Goal: Transaction & Acquisition: Purchase product/service

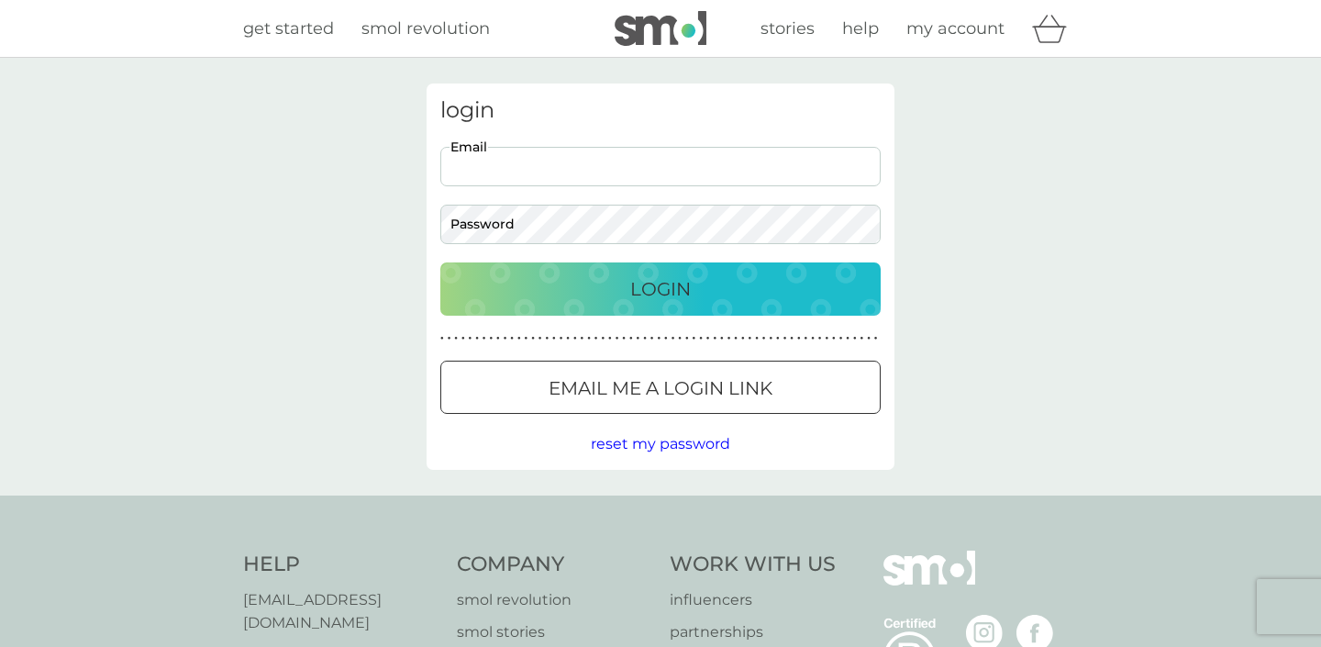
click at [859, 170] on input "Email" at bounding box center [660, 166] width 440 height 39
click at [672, 180] on input "Email" at bounding box center [660, 166] width 440 height 39
type input "b"
click at [557, 168] on input "Email" at bounding box center [660, 166] width 440 height 39
type input "[EMAIL_ADDRESS][DOMAIN_NAME]"
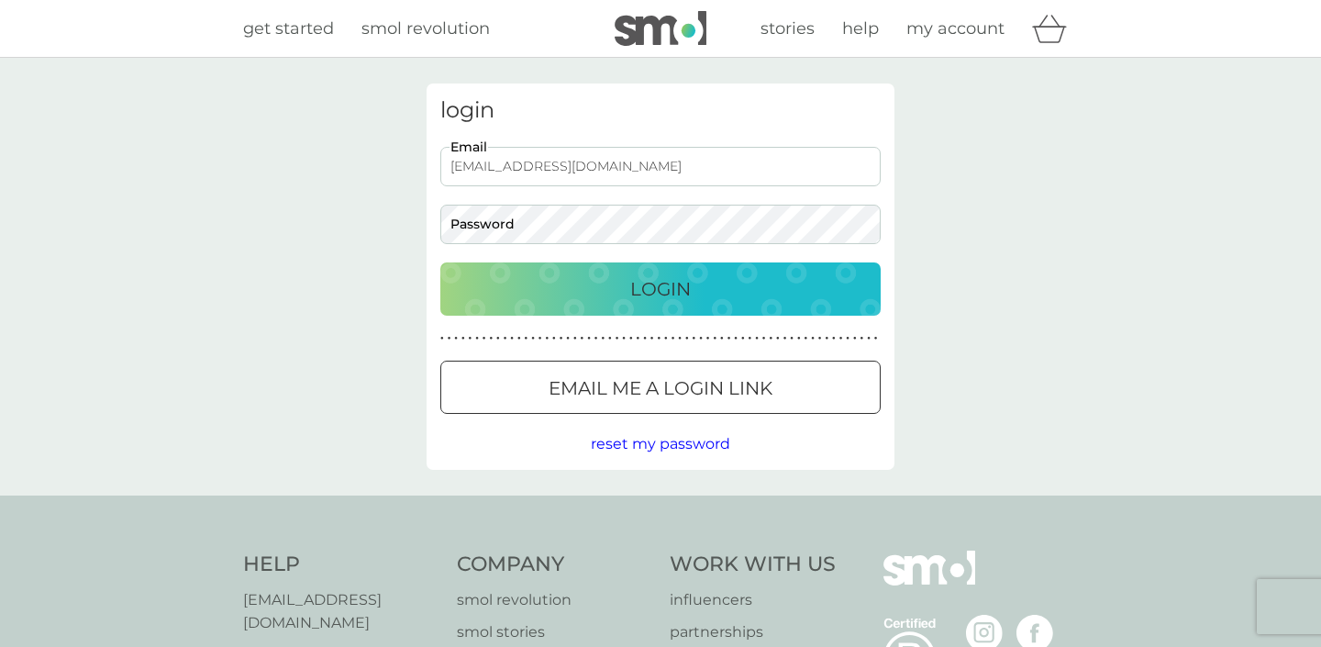
click at [661, 288] on button "Login" at bounding box center [660, 288] width 440 height 53
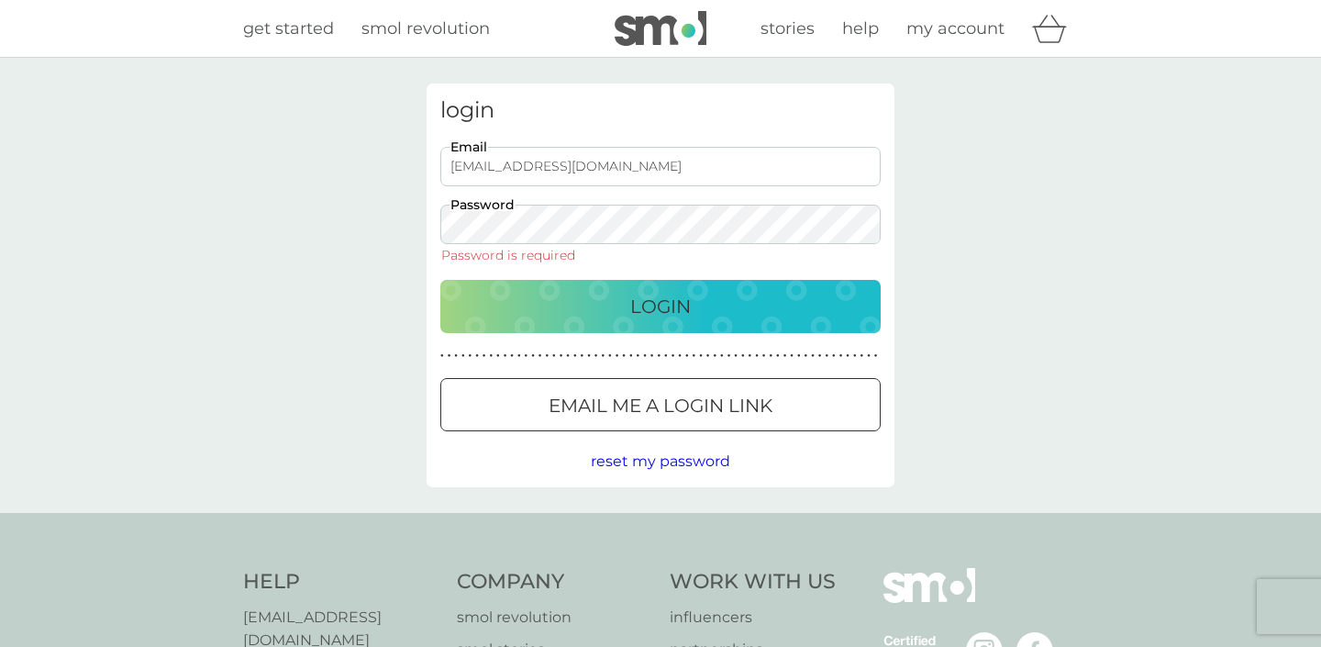
click at [668, 469] on span "reset my password" at bounding box center [660, 460] width 139 height 17
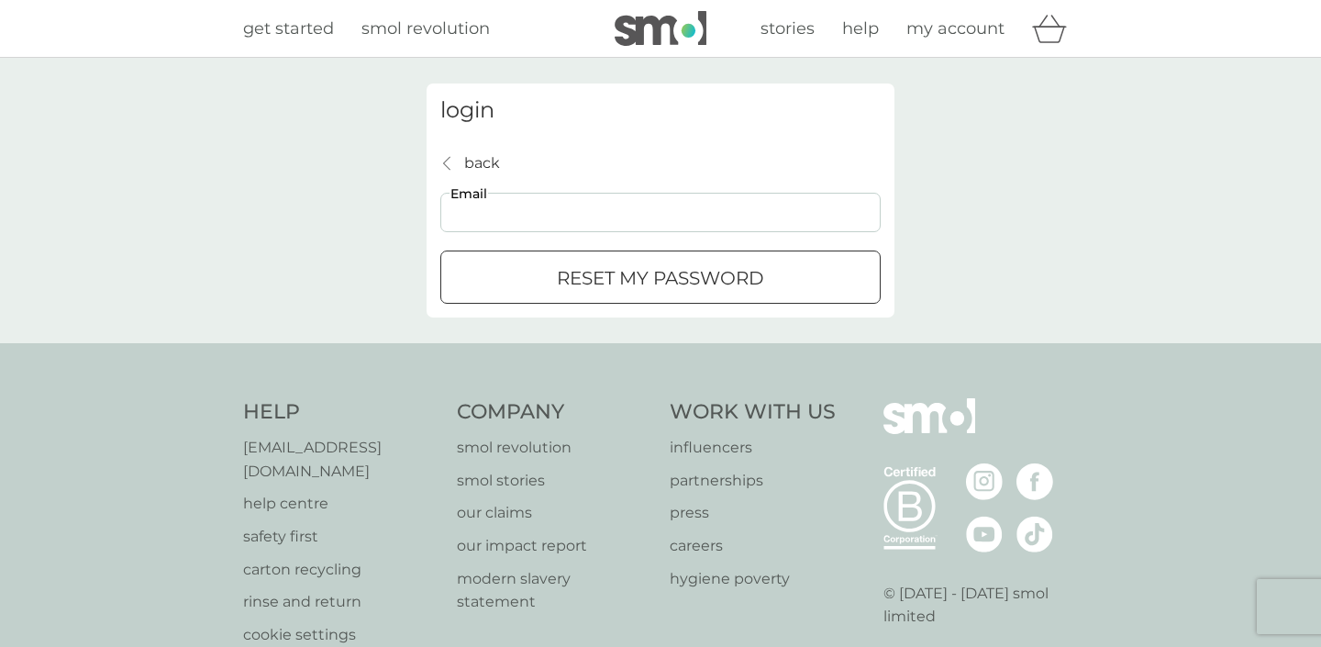
click at [602, 218] on input "Email" at bounding box center [660, 212] width 440 height 39
paste input "[PERSON_NAME]"
click at [595, 216] on input "[PERSON_NAME]" at bounding box center [660, 212] width 440 height 39
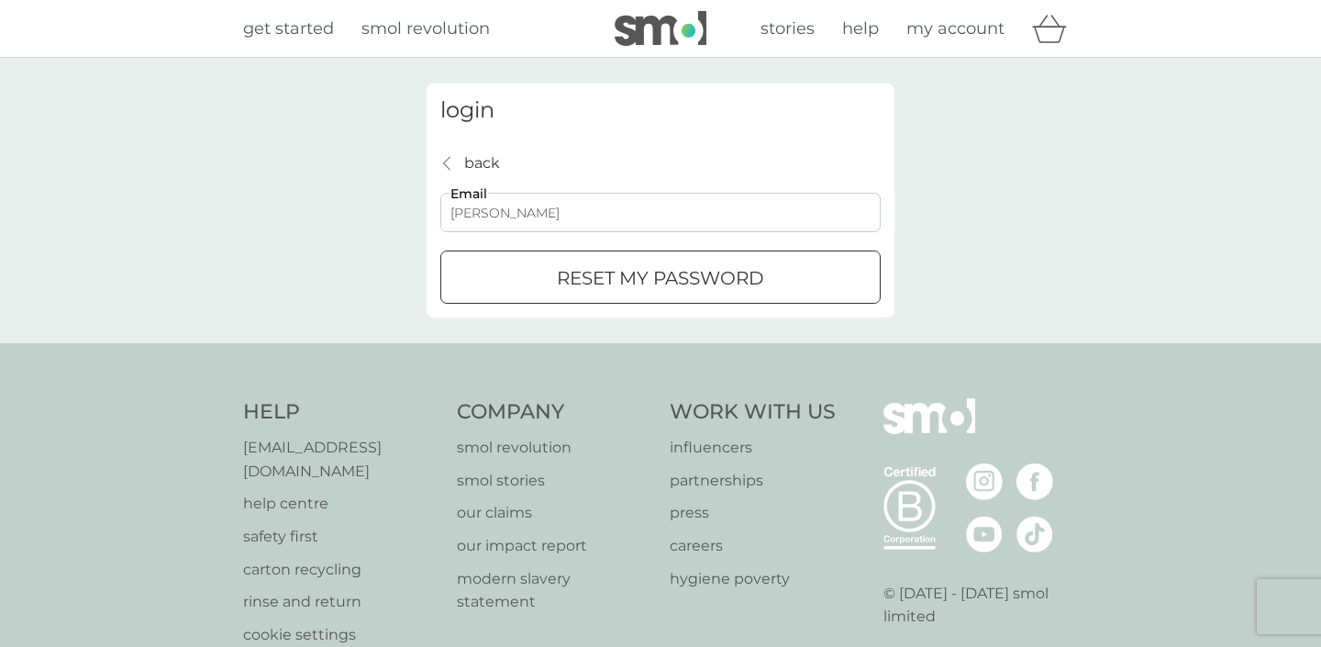
click at [595, 216] on input "[PERSON_NAME]" at bounding box center [660, 212] width 440 height 39
type input "[EMAIL_ADDRESS][DOMAIN_NAME]"
click at [637, 282] on div "submit" at bounding box center [638, 277] width 15 height 15
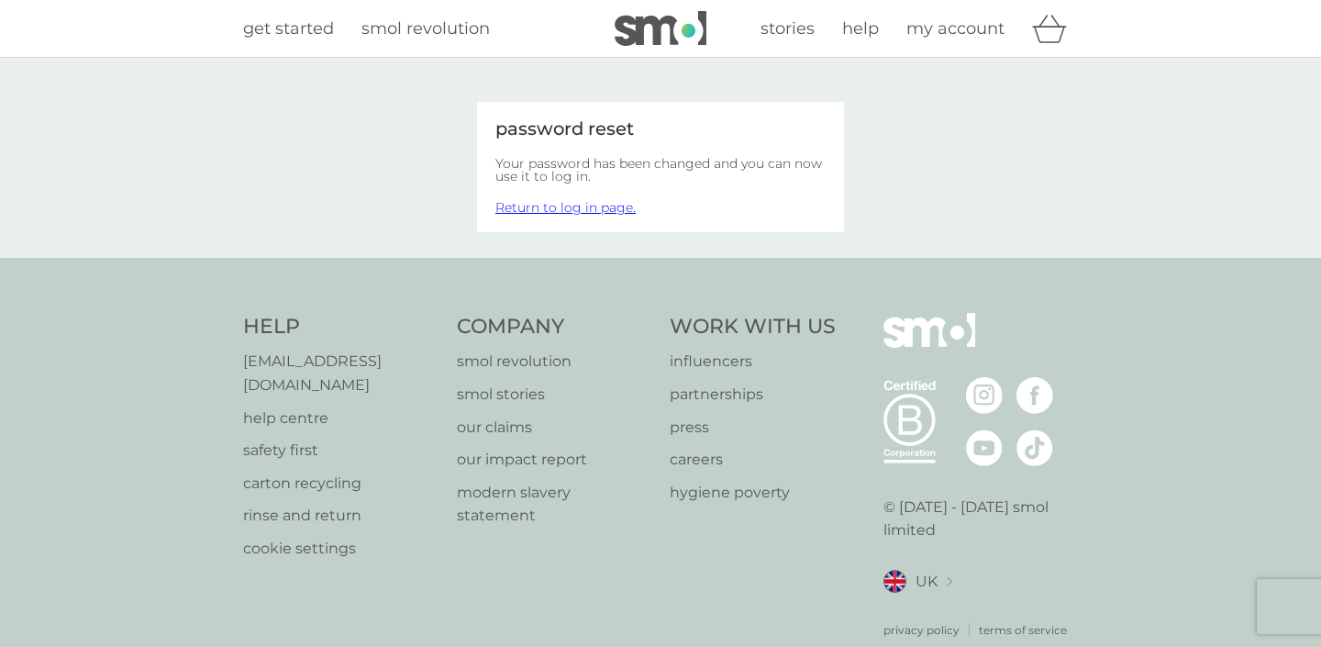
click at [596, 208] on link "Return to log in page." at bounding box center [565, 207] width 140 height 17
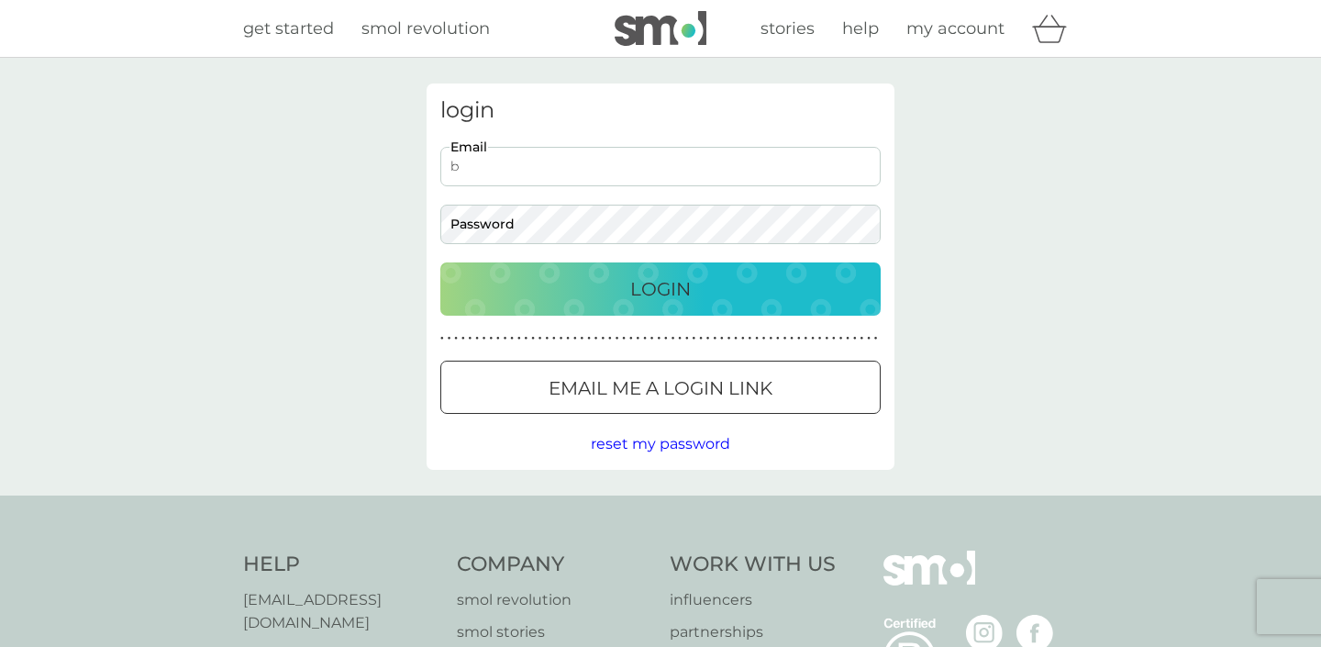
click at [861, 161] on input "b" at bounding box center [660, 166] width 440 height 39
type input "[EMAIL_ADDRESS][DOMAIN_NAME]"
click at [664, 282] on p "Login" at bounding box center [660, 288] width 61 height 29
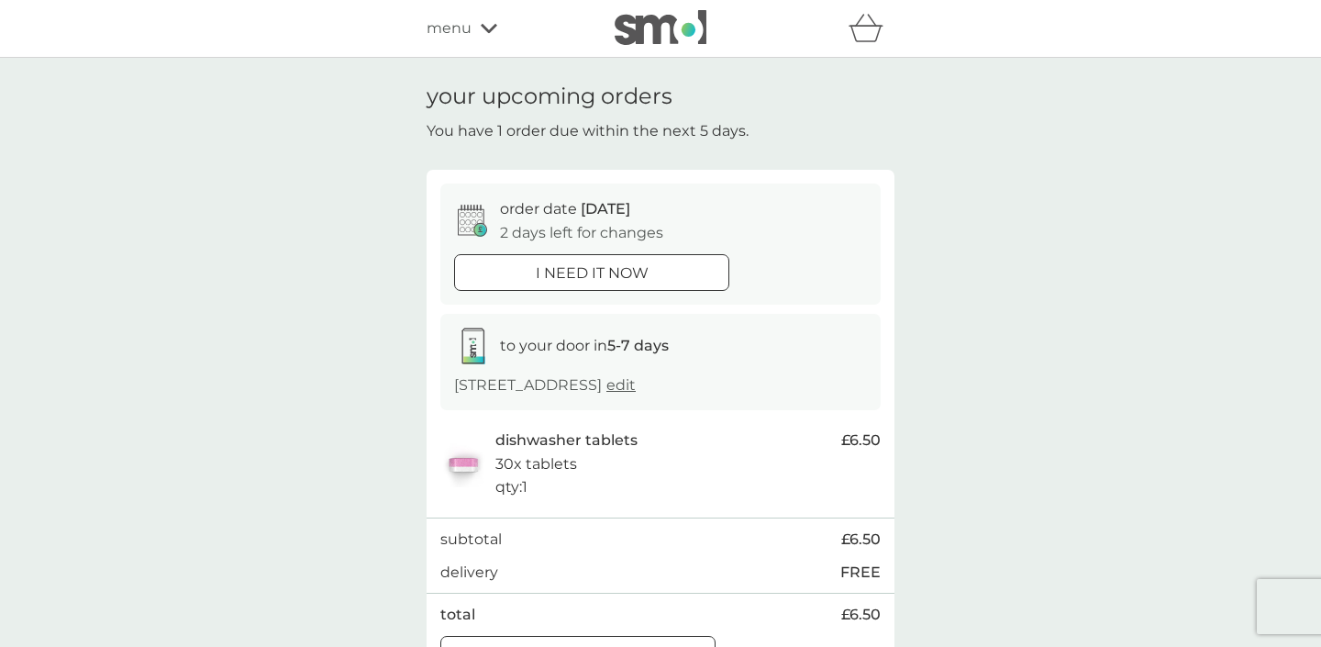
click at [648, 268] on p "i need it now" at bounding box center [592, 274] width 113 height 24
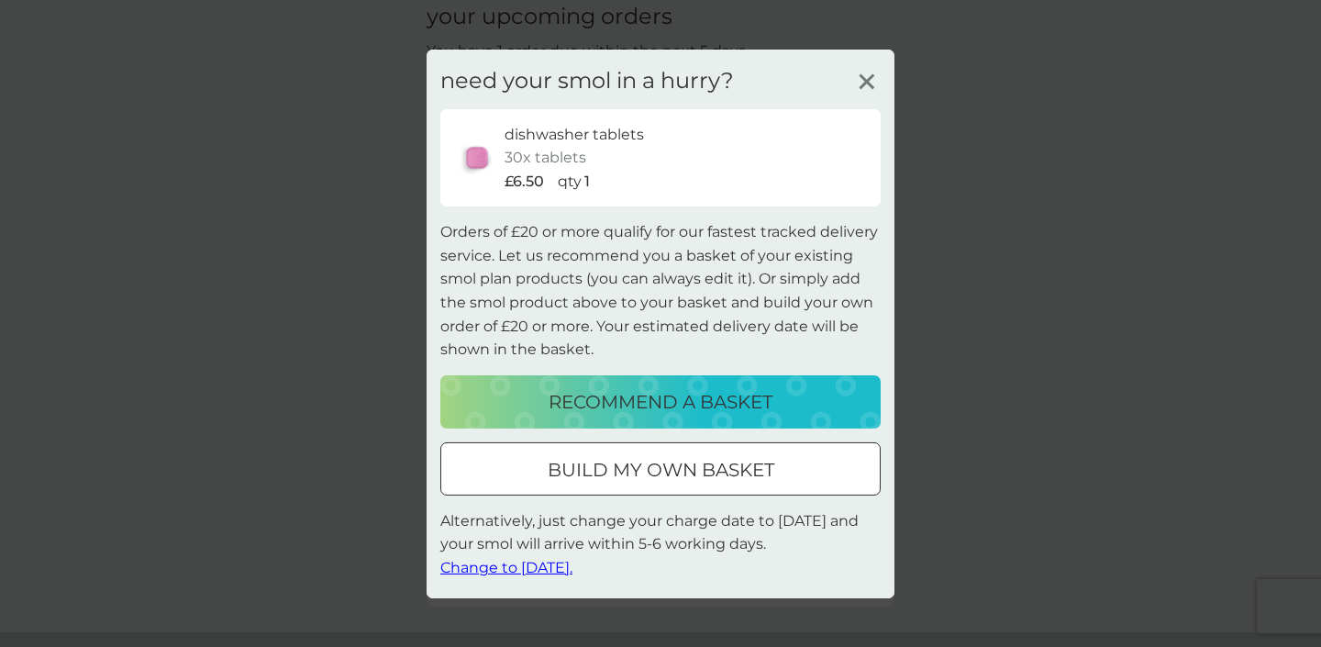
scroll to position [81, 0]
click at [873, 85] on icon at bounding box center [867, 81] width 28 height 28
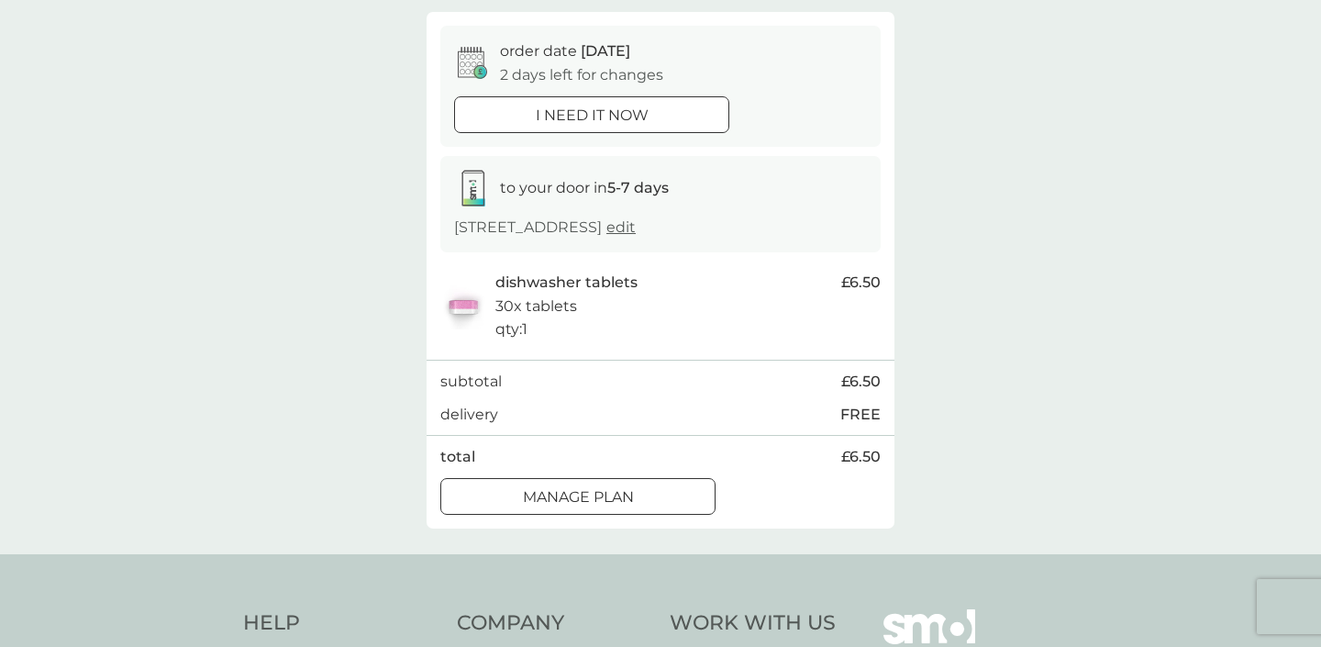
scroll to position [187, 0]
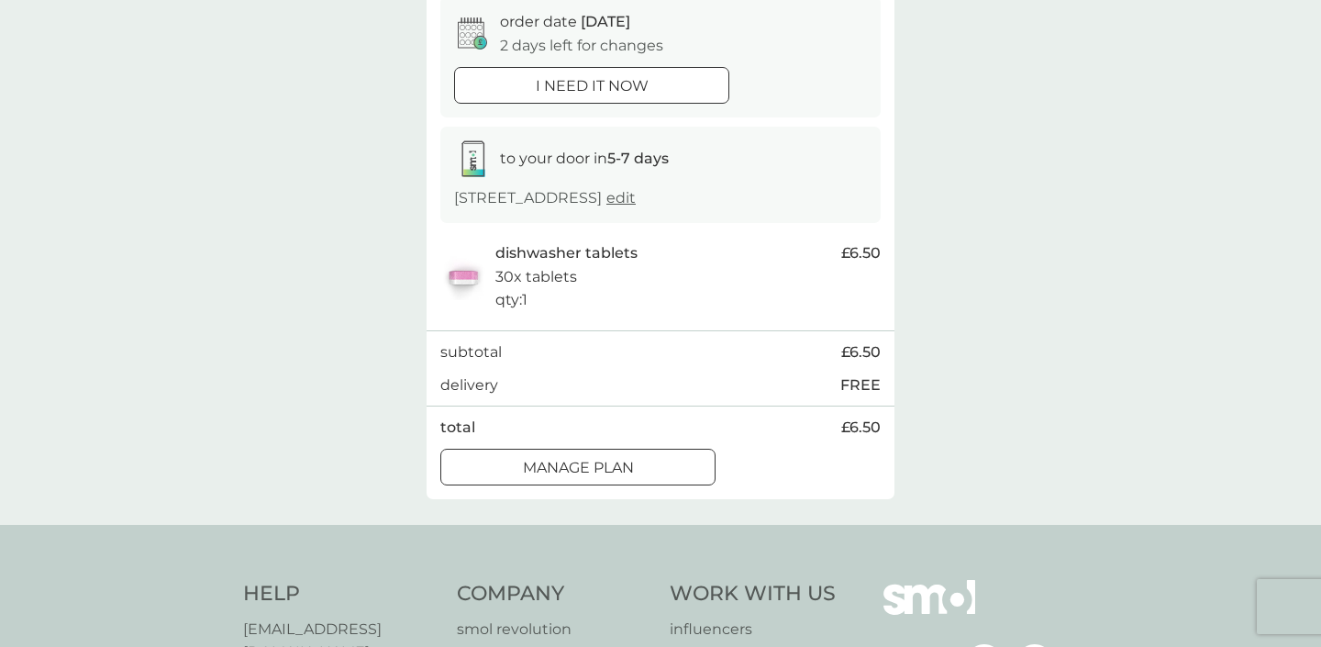
click at [623, 88] on div at bounding box center [592, 85] width 66 height 19
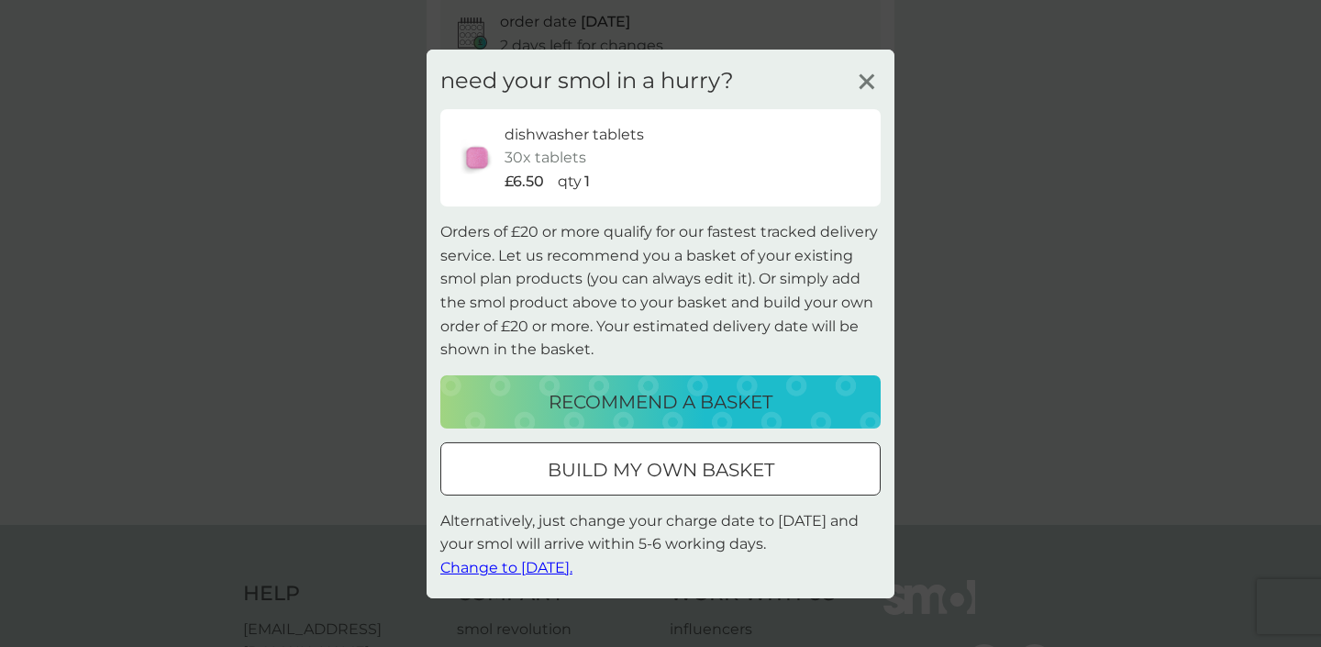
click at [693, 394] on p "recommend a basket" at bounding box center [661, 401] width 224 height 29
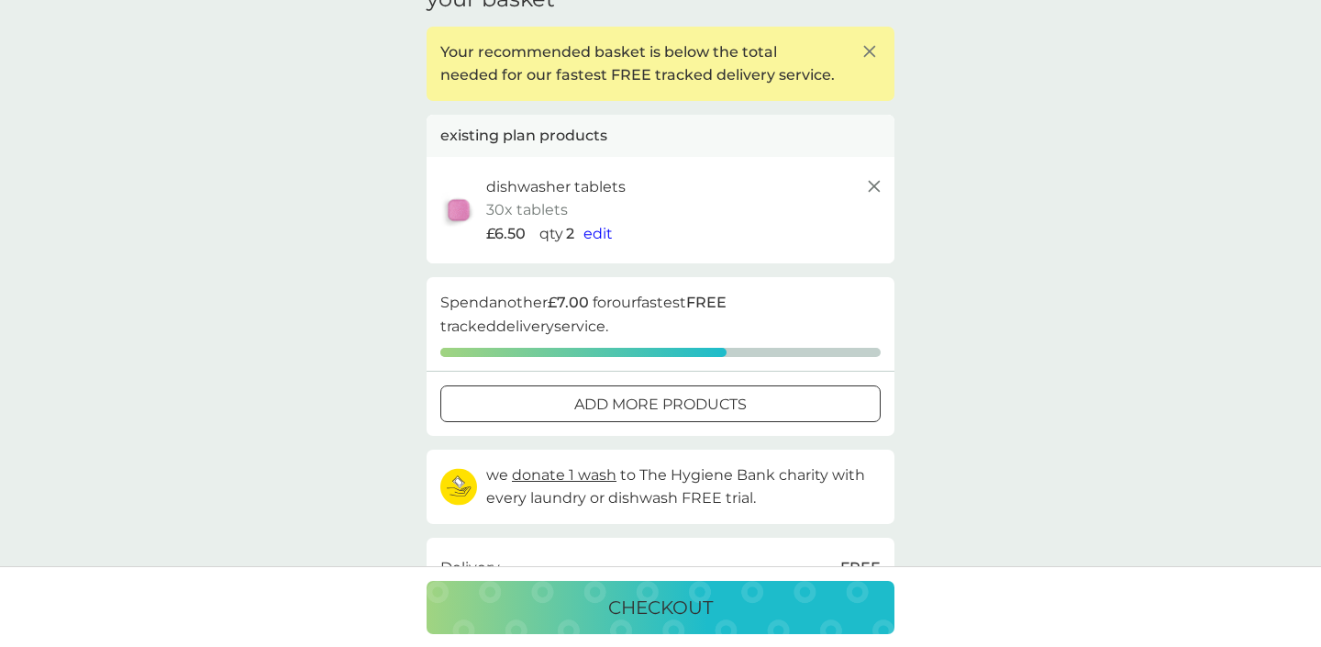
scroll to position [42, 0]
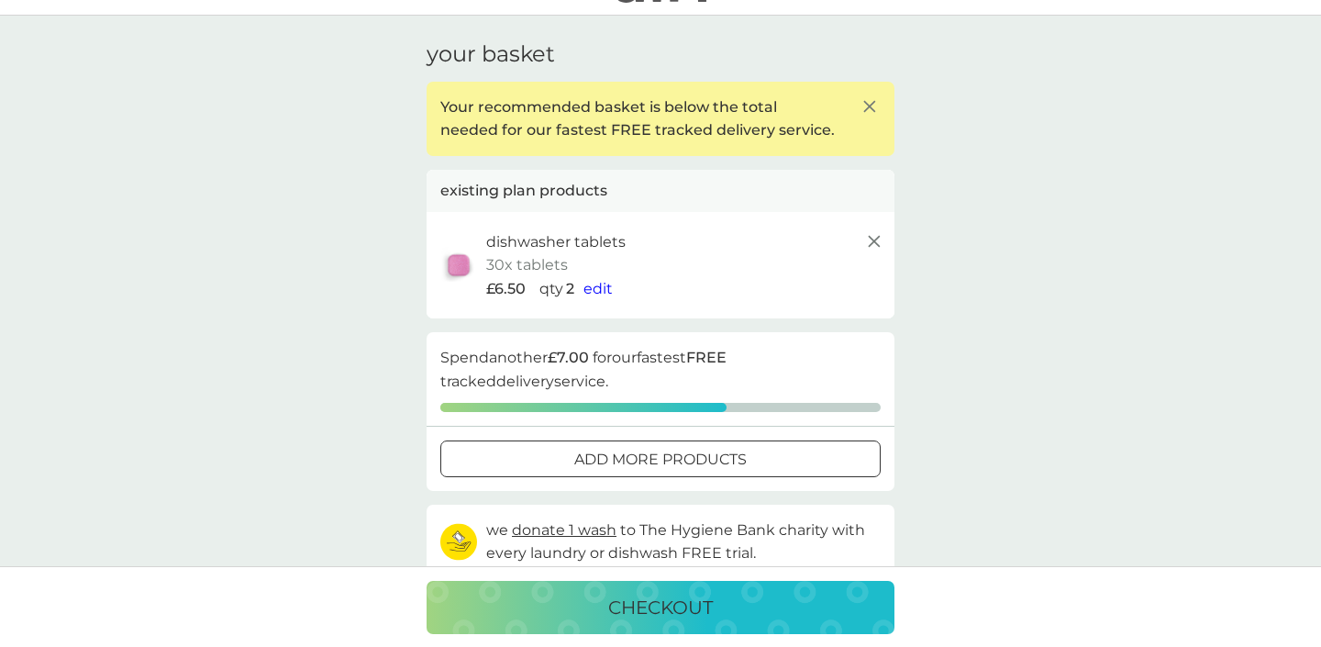
click at [596, 284] on span "edit" at bounding box center [598, 288] width 29 height 17
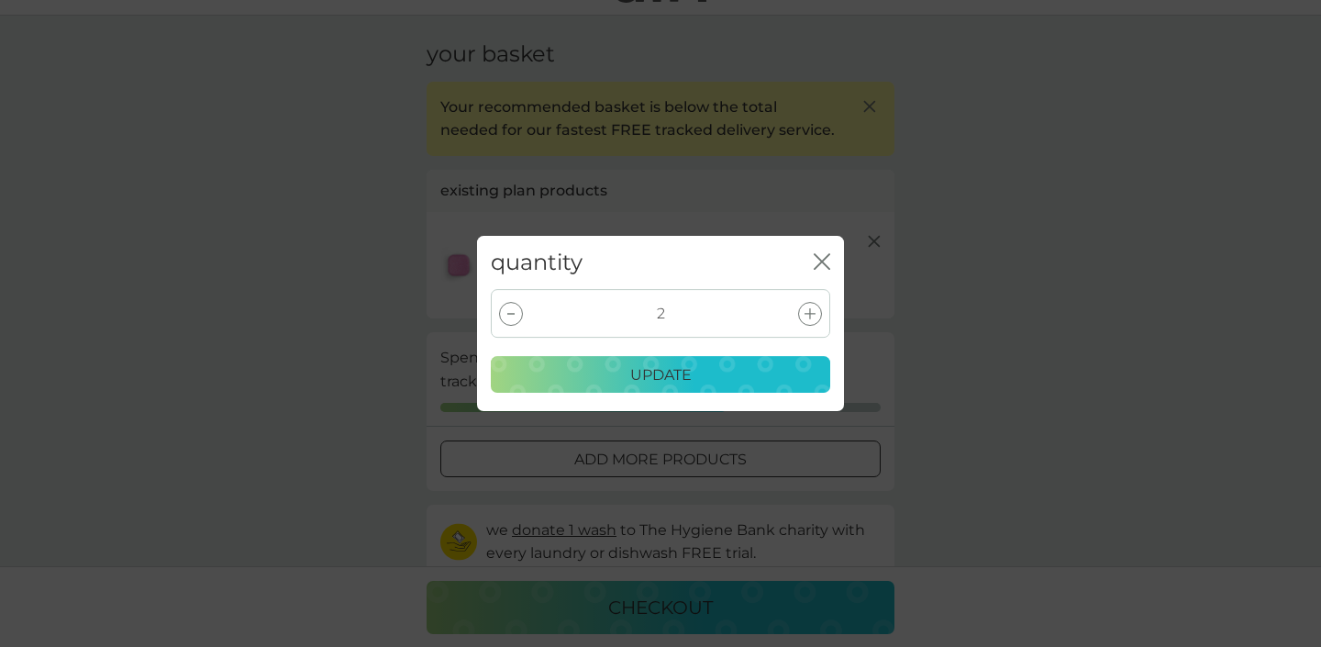
click at [811, 313] on icon at bounding box center [810, 313] width 11 height 11
click at [684, 368] on p "update" at bounding box center [660, 375] width 61 height 24
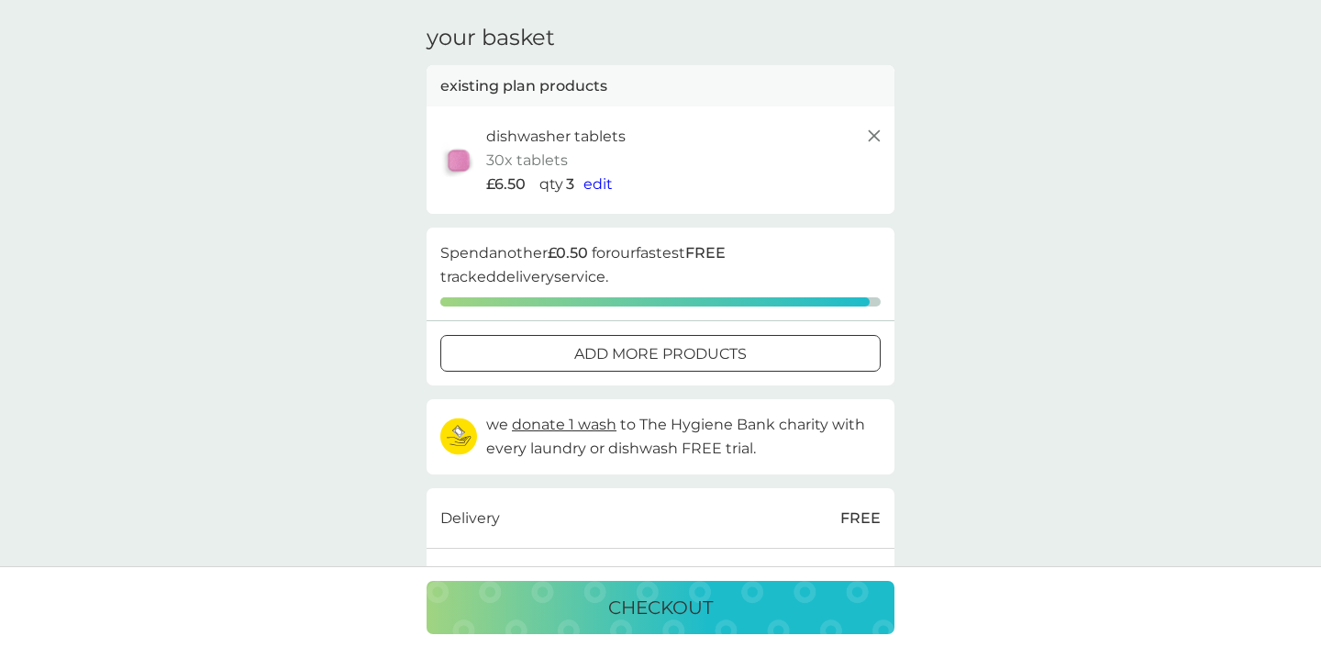
scroll to position [59, 0]
click at [603, 181] on span "edit" at bounding box center [598, 183] width 29 height 17
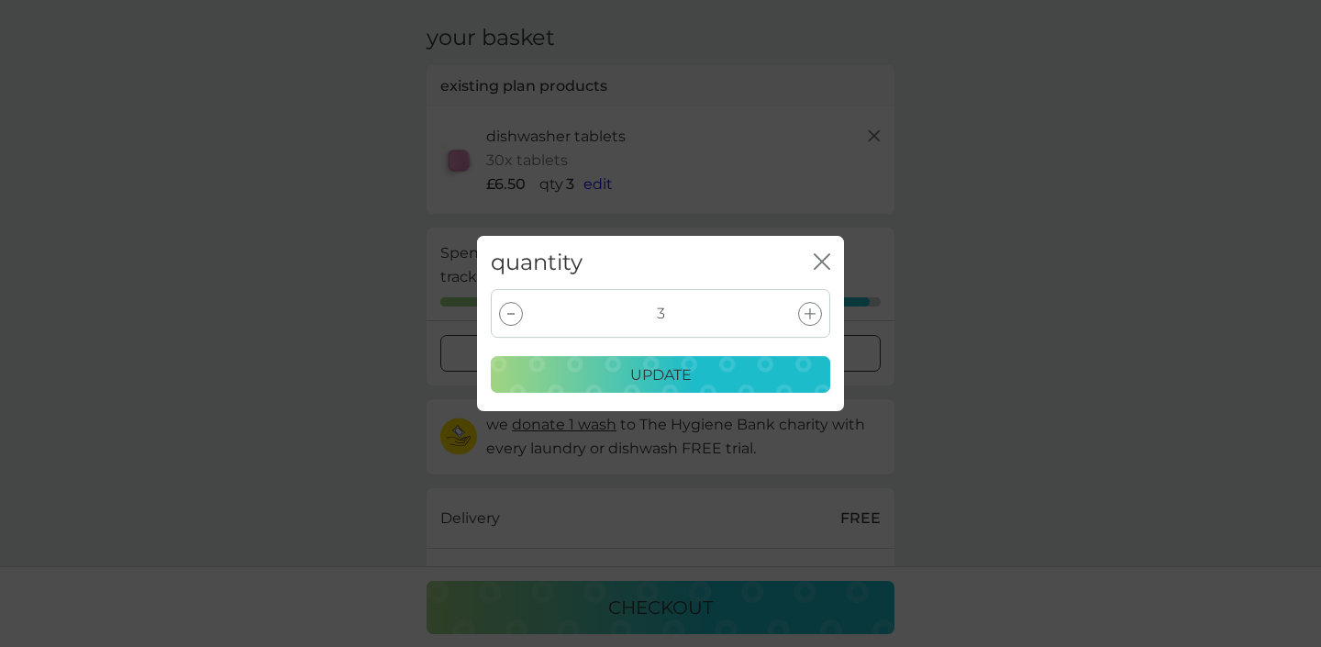
click at [806, 308] on icon at bounding box center [810, 313] width 11 height 11
click at [682, 396] on div "4 update" at bounding box center [660, 350] width 367 height 122
click at [681, 379] on p "update" at bounding box center [660, 375] width 61 height 24
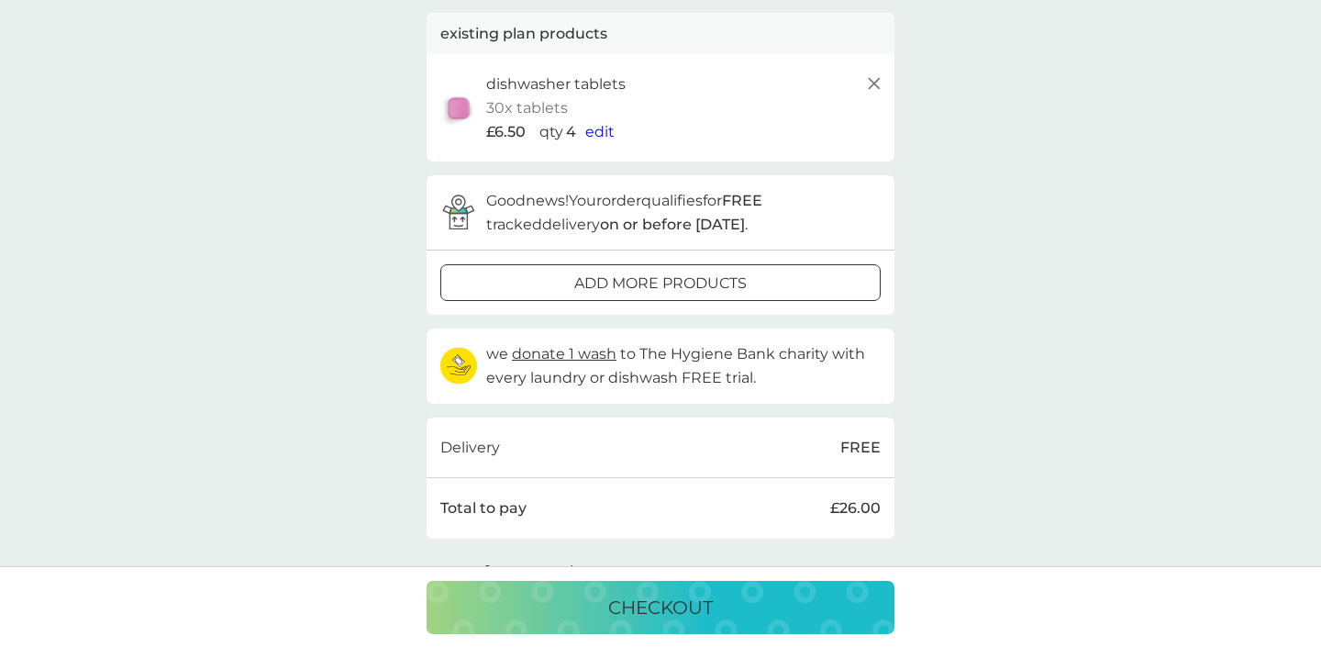
scroll to position [111, 0]
click at [681, 606] on p "checkout" at bounding box center [660, 607] width 105 height 29
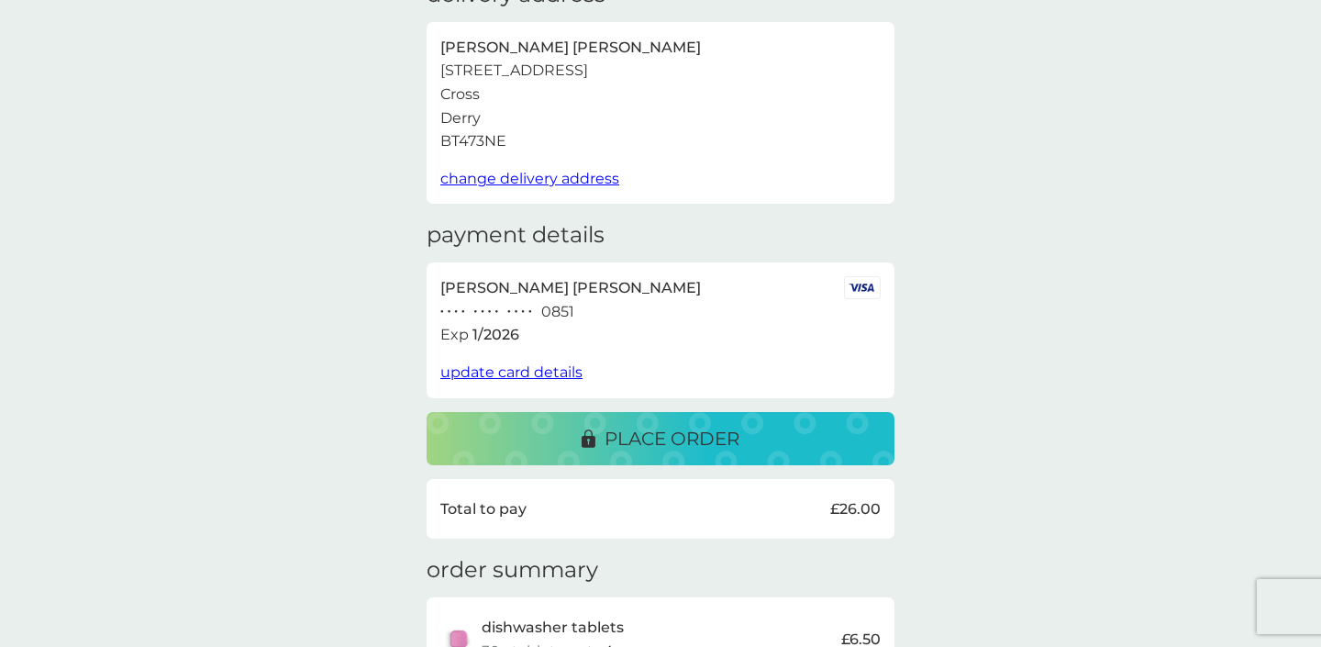
scroll to position [105, 0]
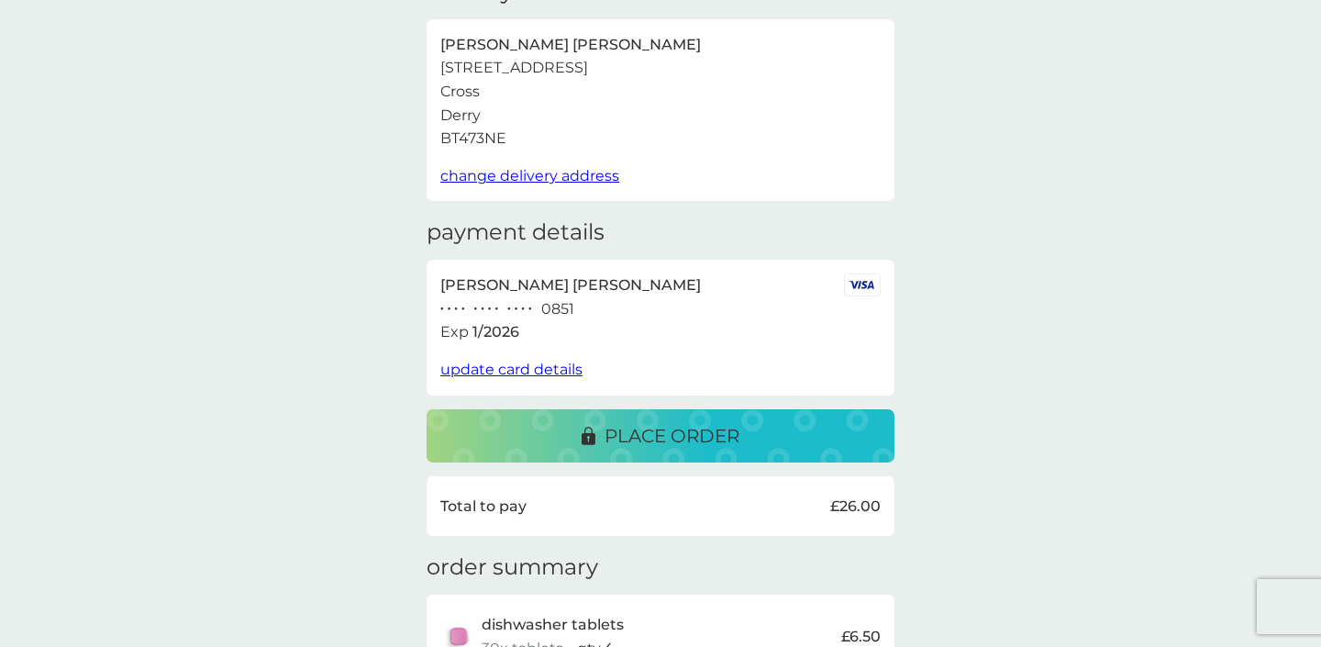
click at [672, 432] on p "place order" at bounding box center [672, 435] width 135 height 29
